Goal: Task Accomplishment & Management: Use online tool/utility

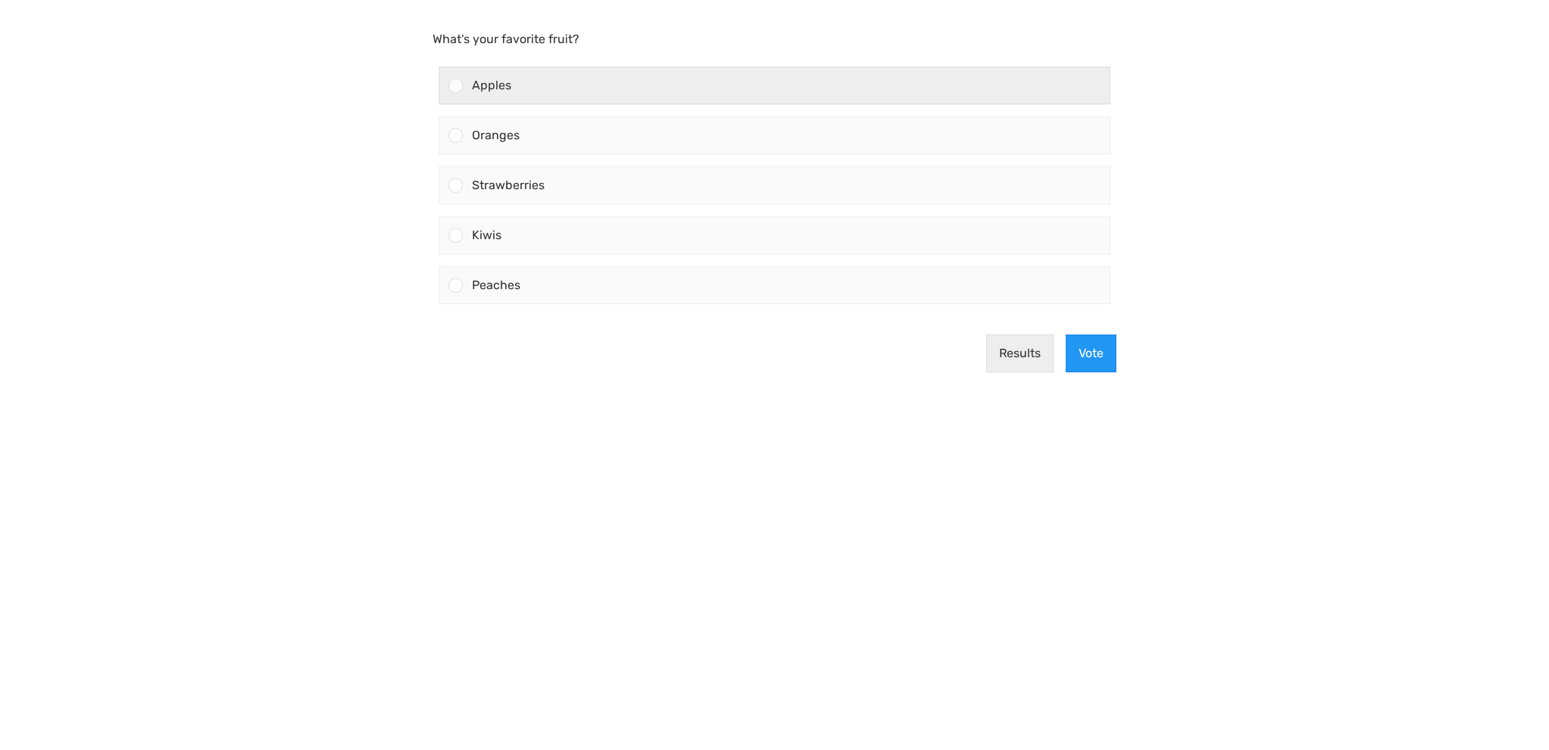
click at [503, 82] on span "Apples" at bounding box center [491, 85] width 39 height 14
click at [456, 85] on input "Apples" at bounding box center [456, 85] width 0 height 0
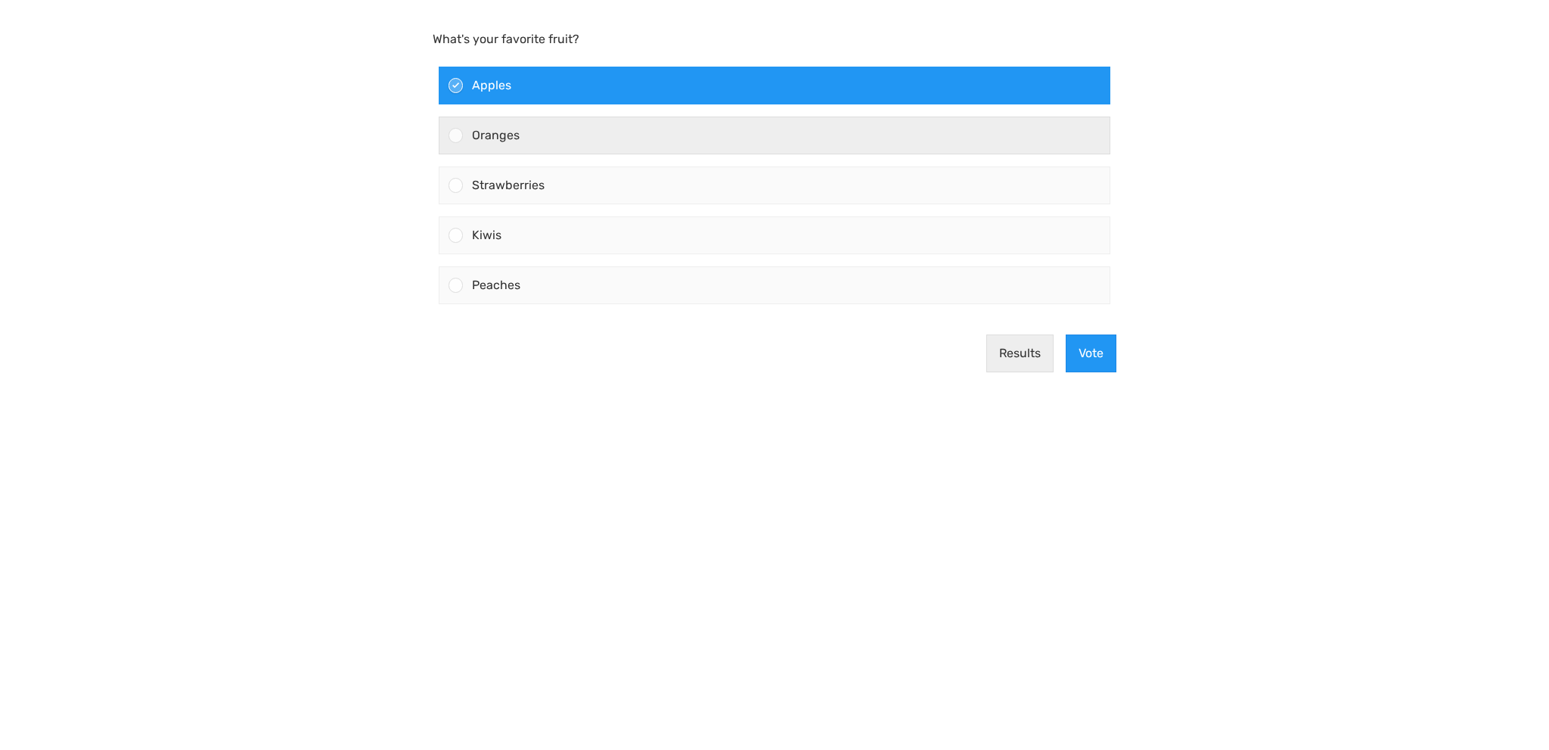
click at [502, 135] on span "Oranges" at bounding box center [496, 135] width 48 height 14
click at [456, 135] on input "Oranges" at bounding box center [456, 135] width 0 height 0
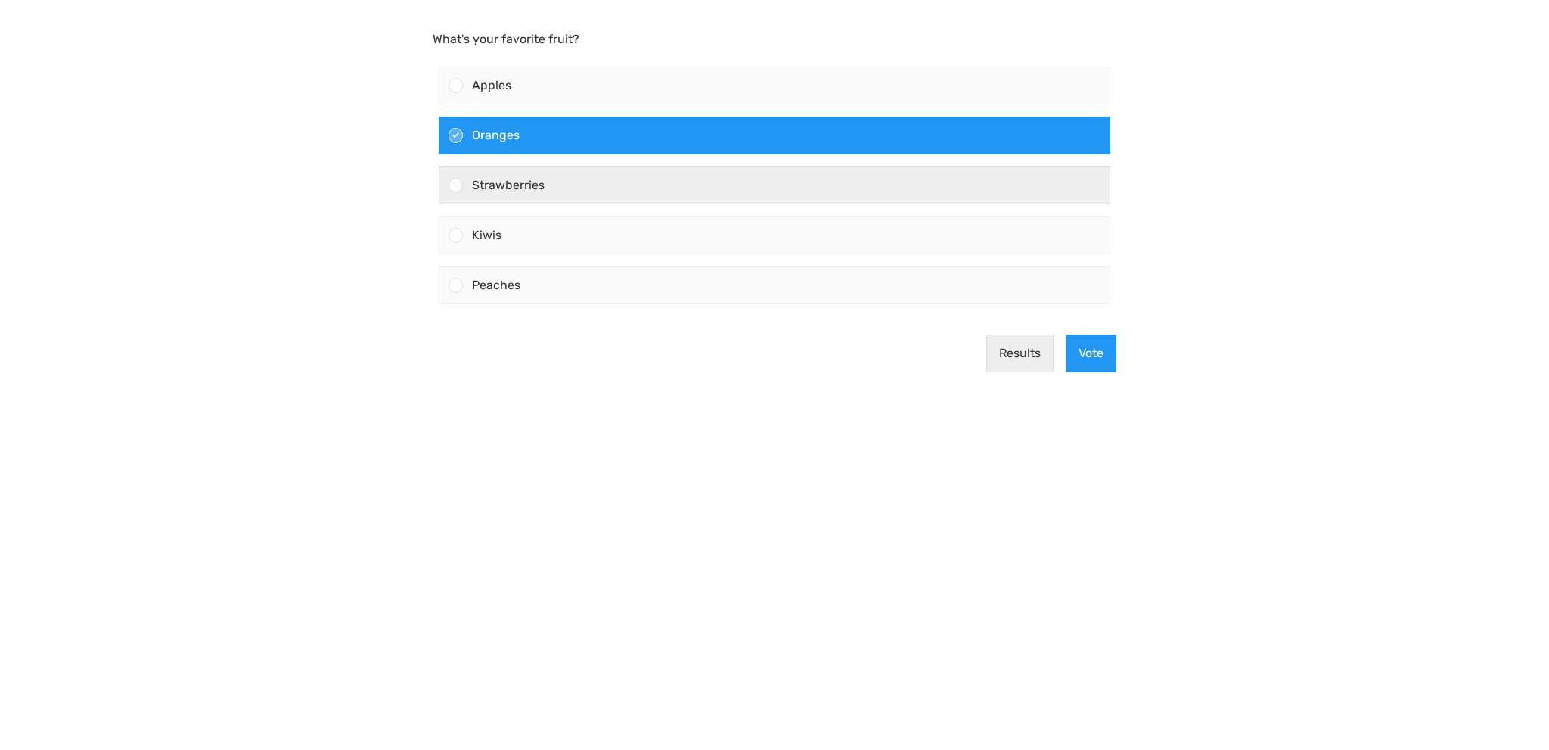
click at [487, 192] on div "Strawberries" at bounding box center [786, 185] width 647 height 36
click at [456, 185] on input "Strawberries" at bounding box center [456, 185] width 0 height 0
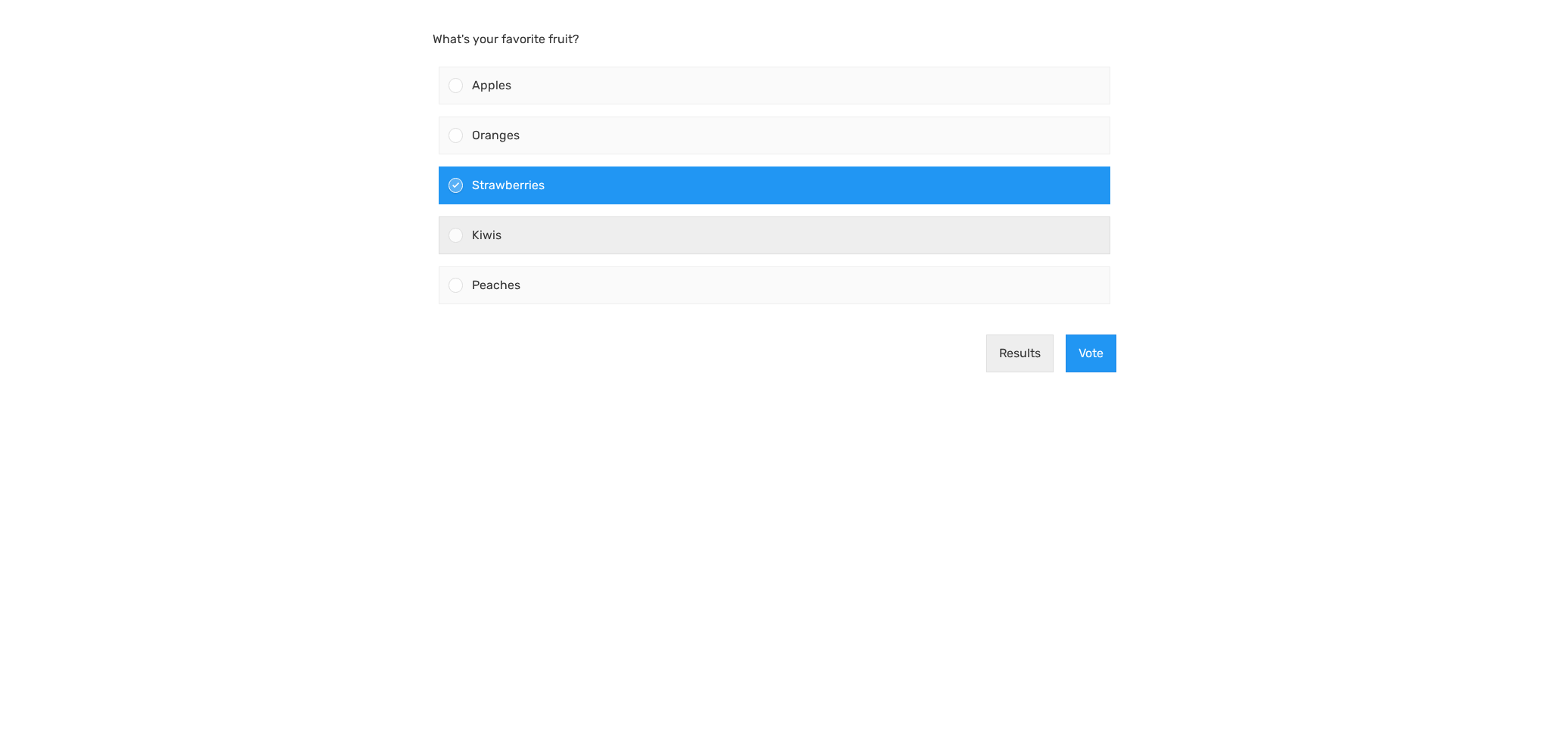
click at [482, 237] on span "Kiwis" at bounding box center [487, 235] width 30 height 14
click at [456, 235] on input "Kiwis" at bounding box center [456, 235] width 0 height 0
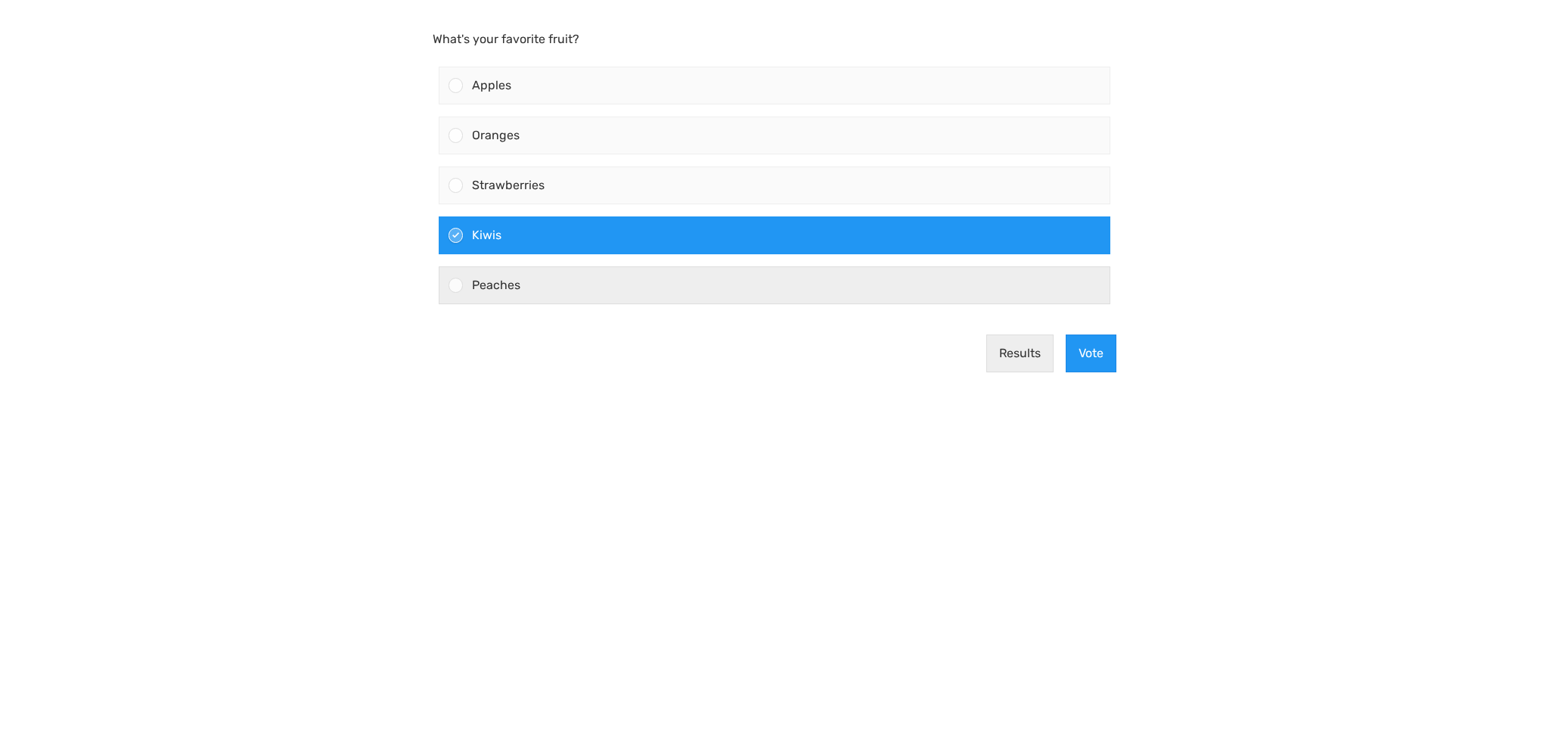
click at [487, 283] on span "Peaches" at bounding box center [496, 285] width 48 height 14
click at [456, 285] on input "Peaches" at bounding box center [456, 285] width 0 height 0
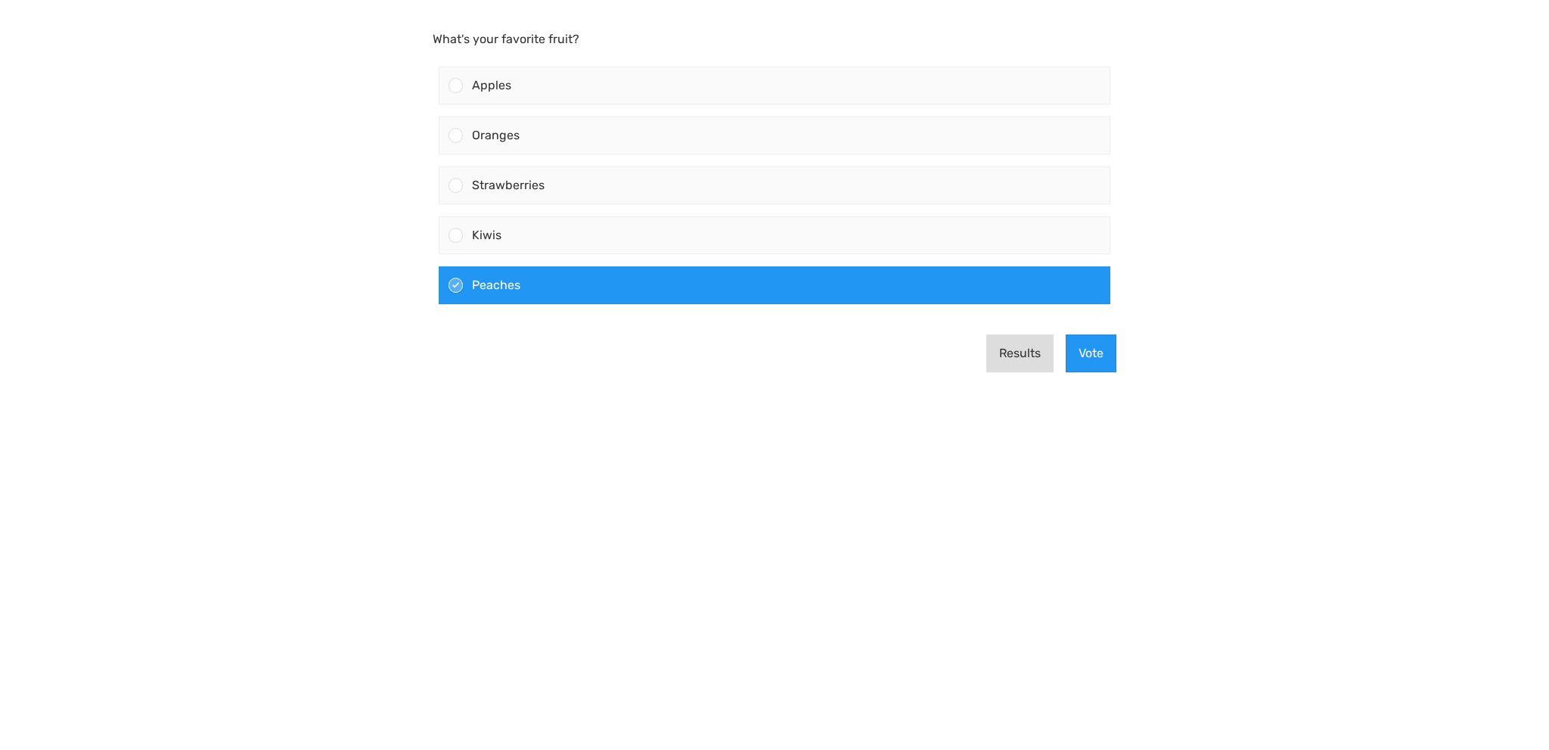
click at [1030, 350] on button "Results" at bounding box center [1020, 353] width 67 height 38
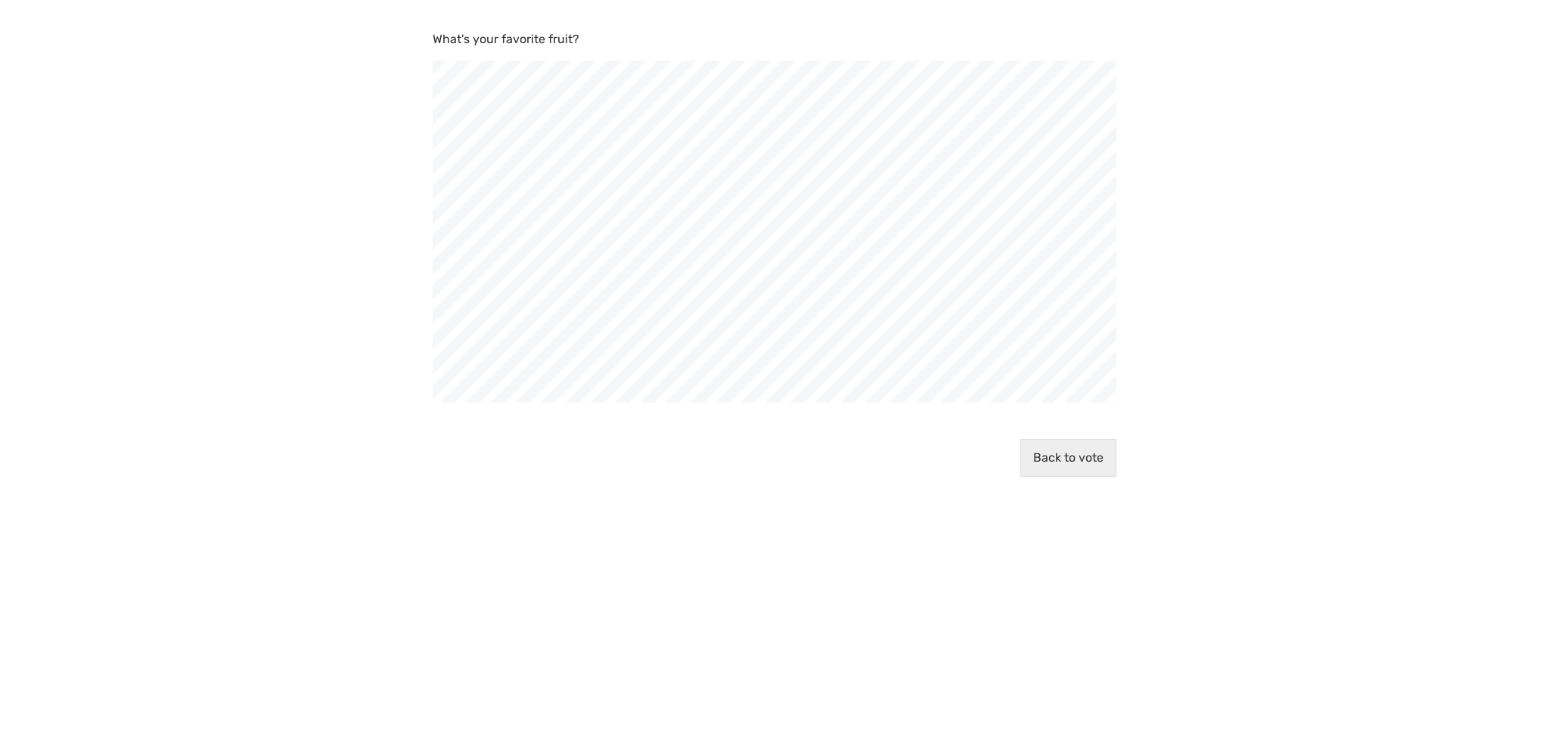
scroll to position [750, 1549]
click at [1095, 465] on button "Back to vote" at bounding box center [1069, 458] width 96 height 38
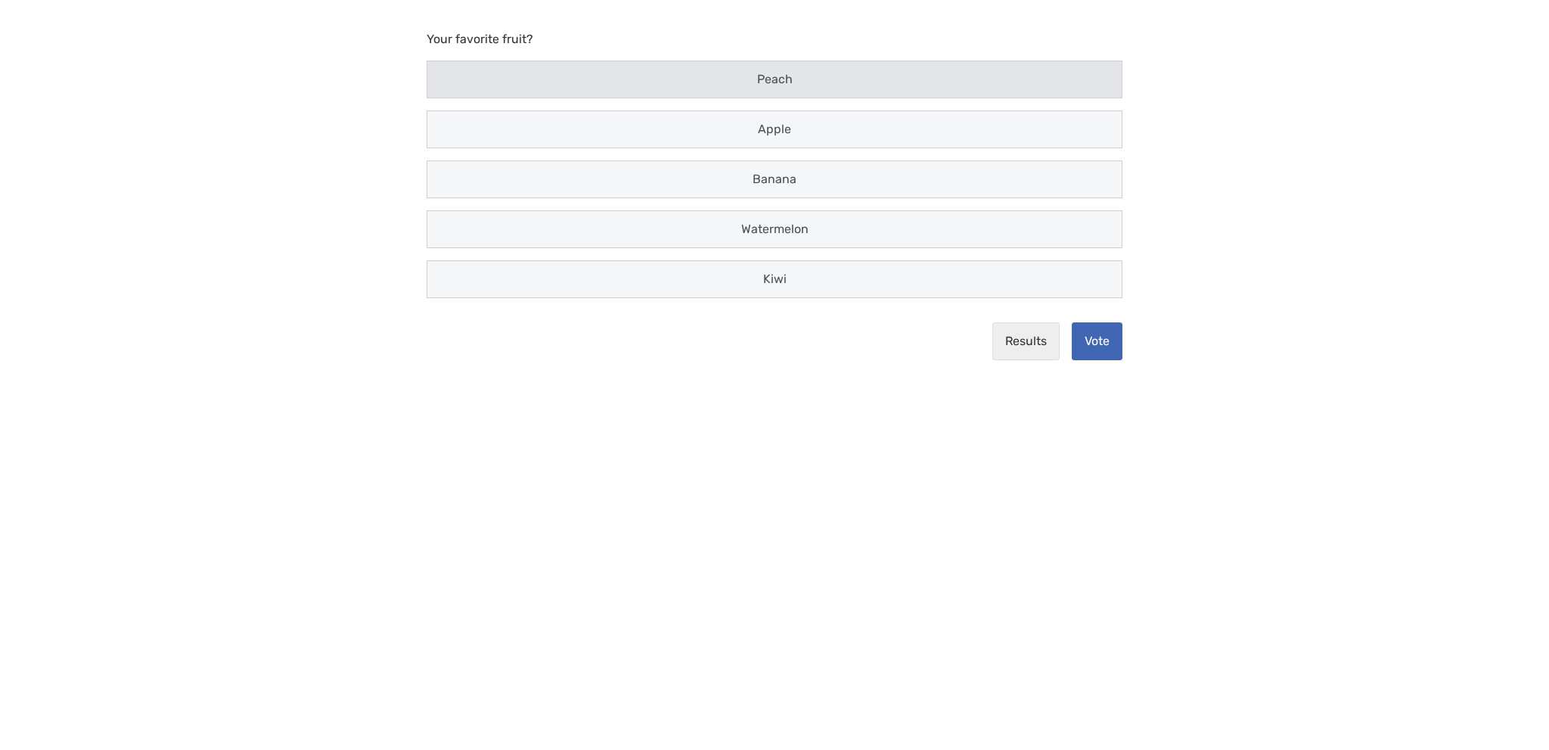
click at [792, 75] on span "Peach" at bounding box center [775, 79] width 36 height 14
click at [446, 75] on input "Peach" at bounding box center [442, 80] width 10 height 10
radio input "true"
click at [1015, 344] on button "Results" at bounding box center [1026, 341] width 67 height 38
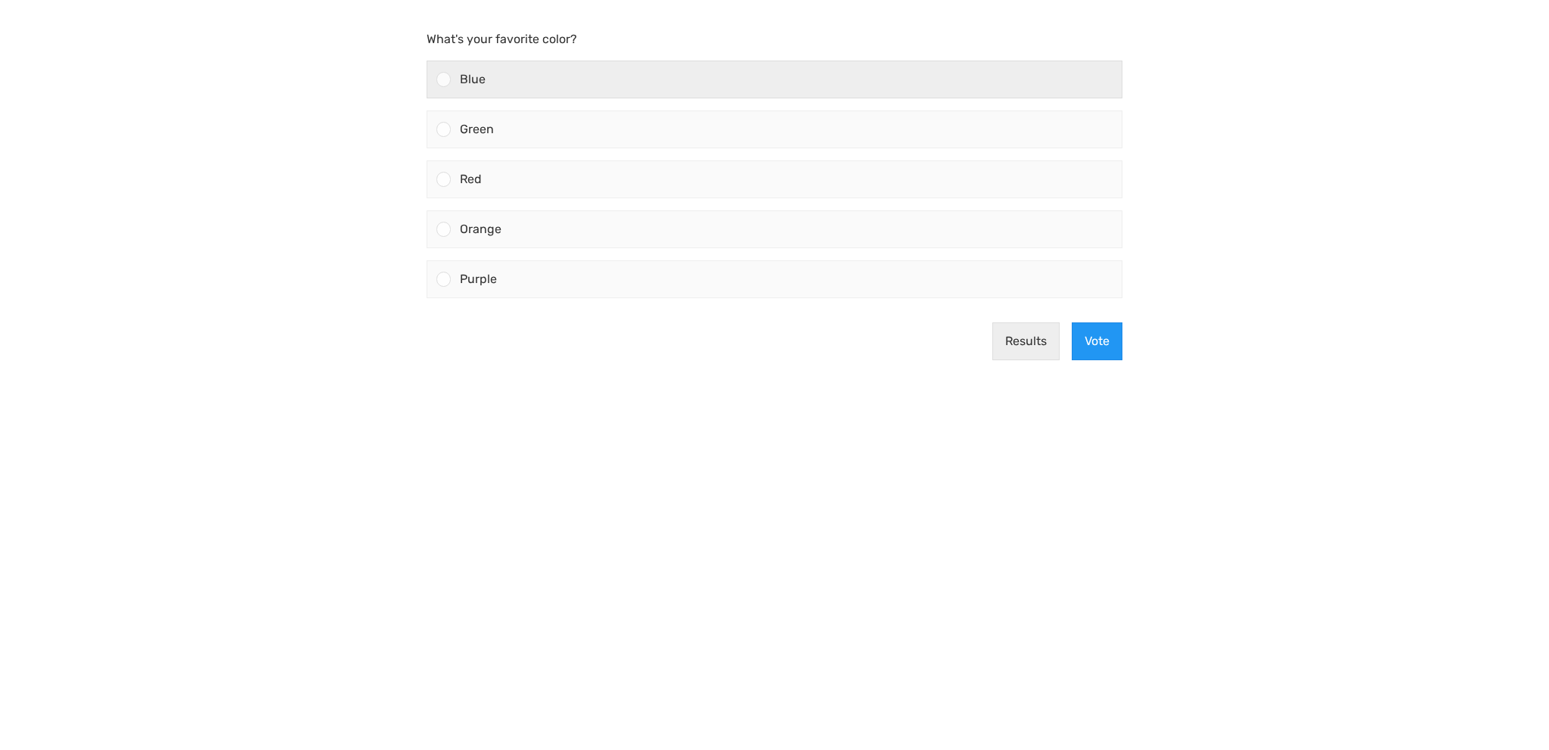
click at [472, 79] on span "Blue" at bounding box center [473, 79] width 26 height 14
click at [444, 79] on input "Blue" at bounding box center [444, 79] width 0 height 0
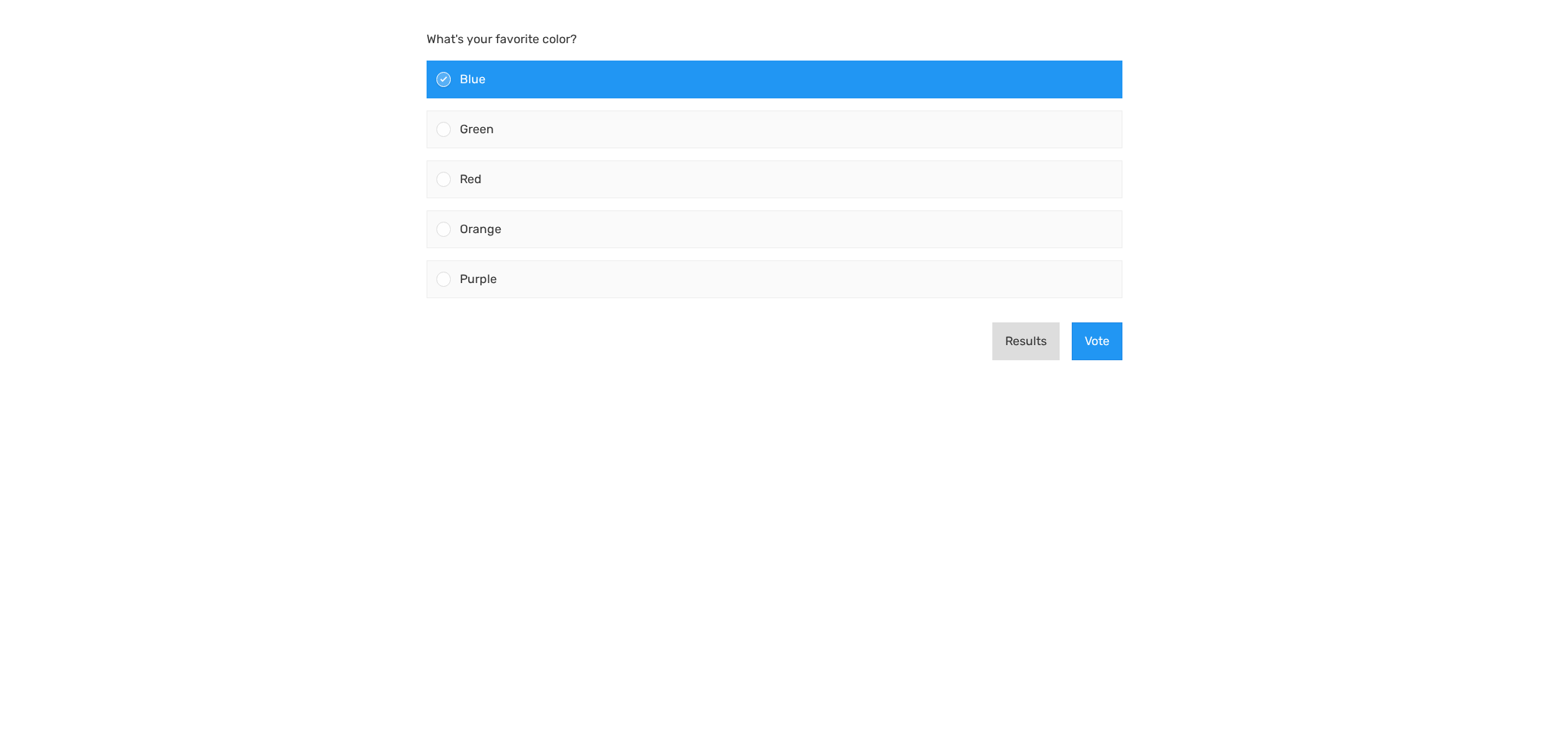
click at [1024, 335] on button "Results" at bounding box center [1026, 341] width 67 height 38
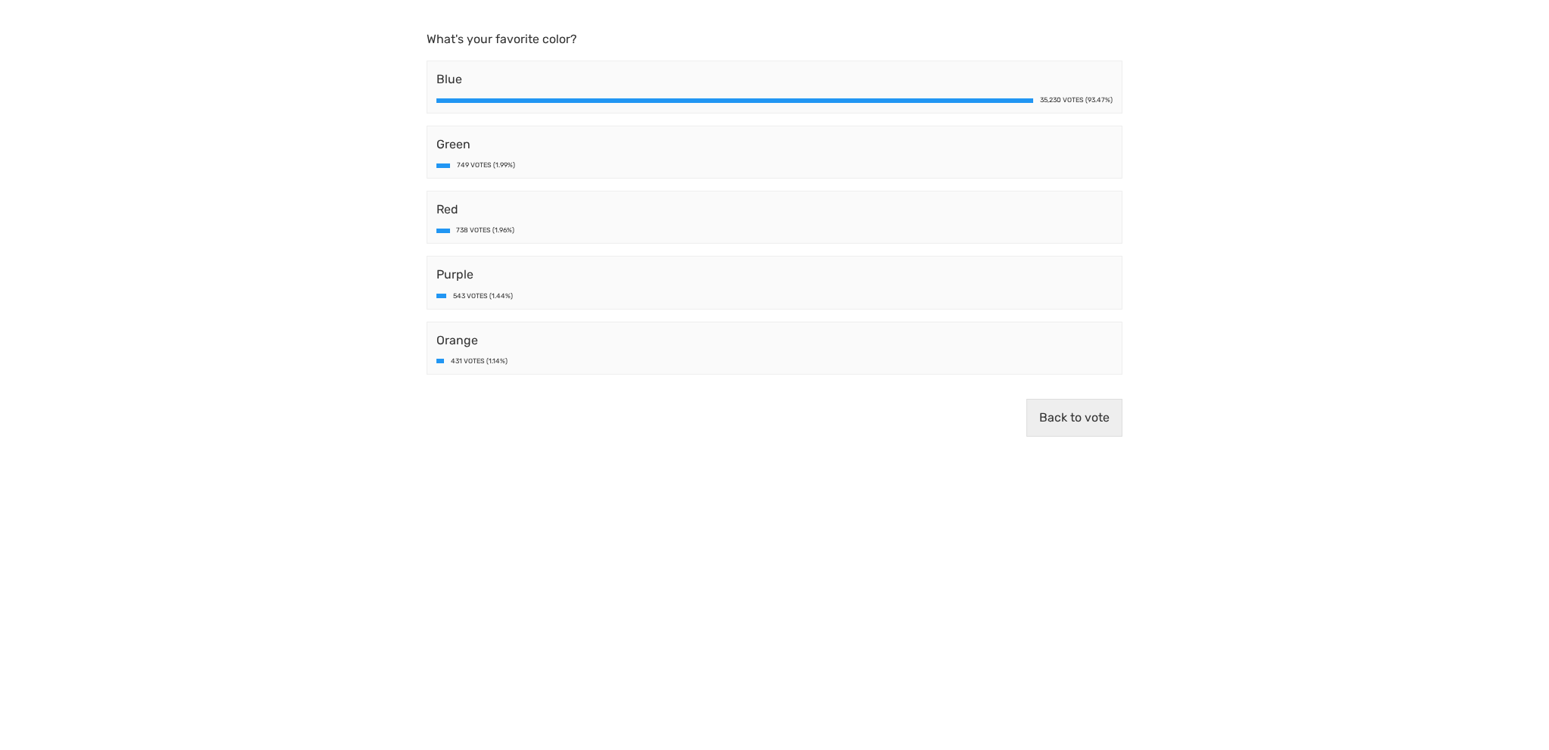
click at [443, 163] on div at bounding box center [444, 165] width 14 height 5
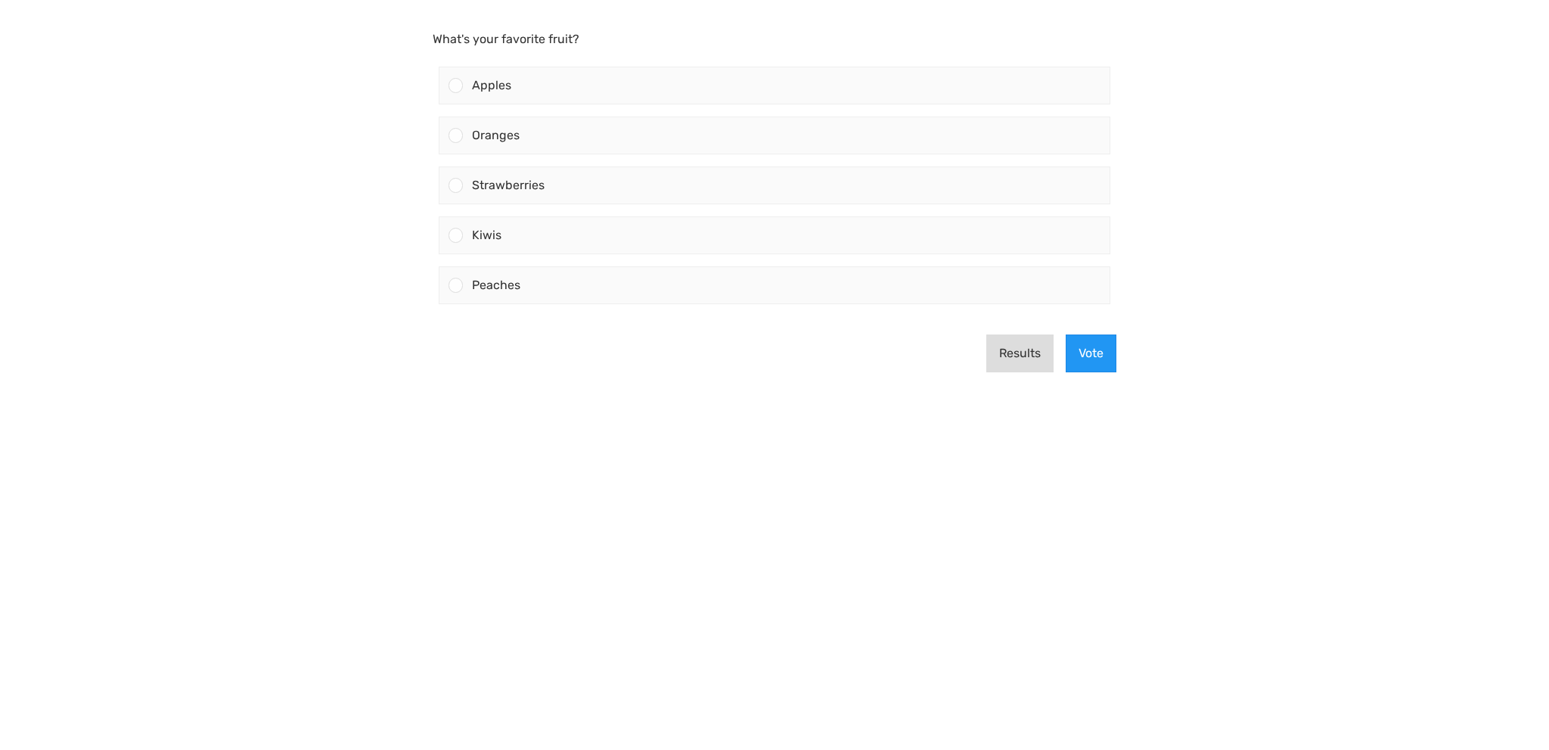
click at [1029, 347] on button "Results" at bounding box center [1020, 353] width 67 height 38
